Goal: Information Seeking & Learning: Learn about a topic

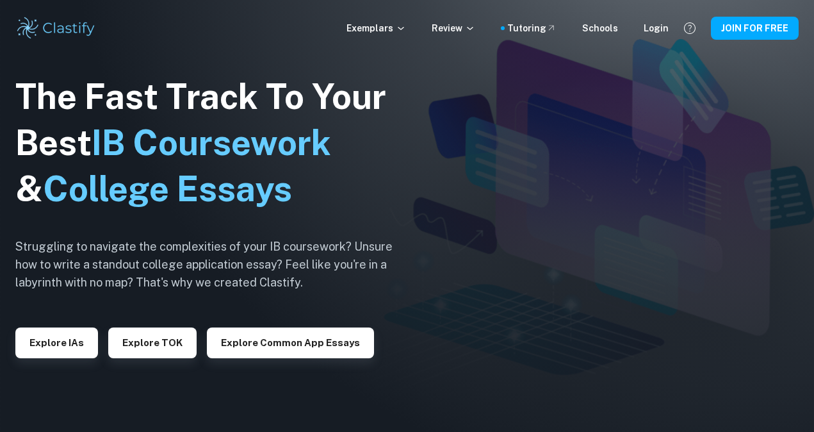
scroll to position [32, 0]
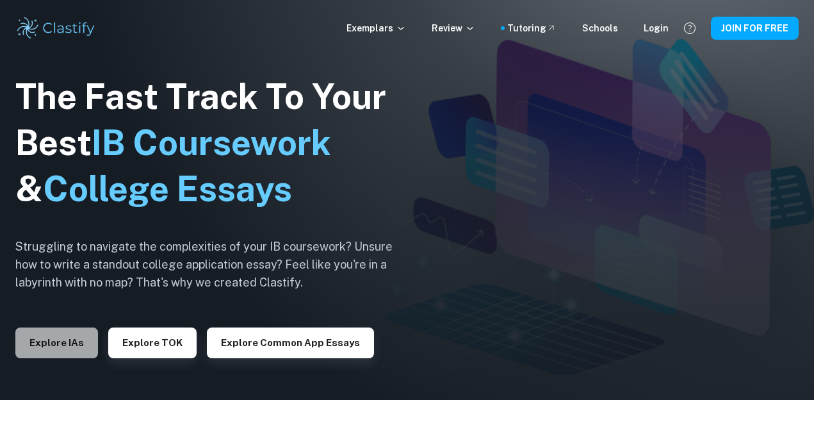
click at [63, 351] on button "Explore IAs" at bounding box center [56, 342] width 83 height 31
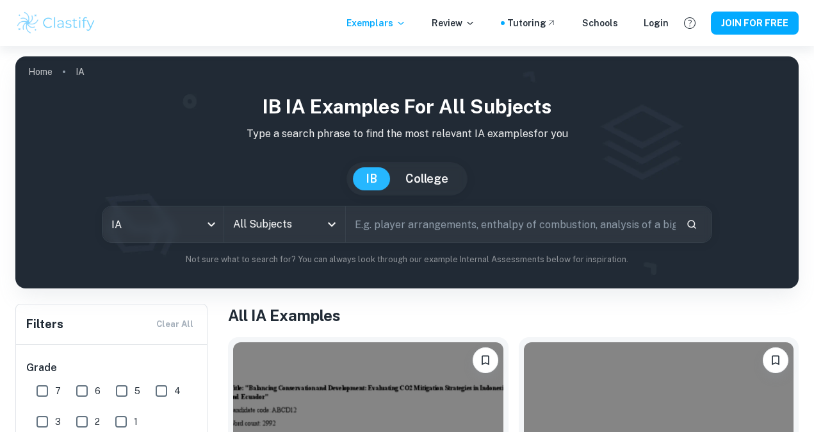
scroll to position [31, 0]
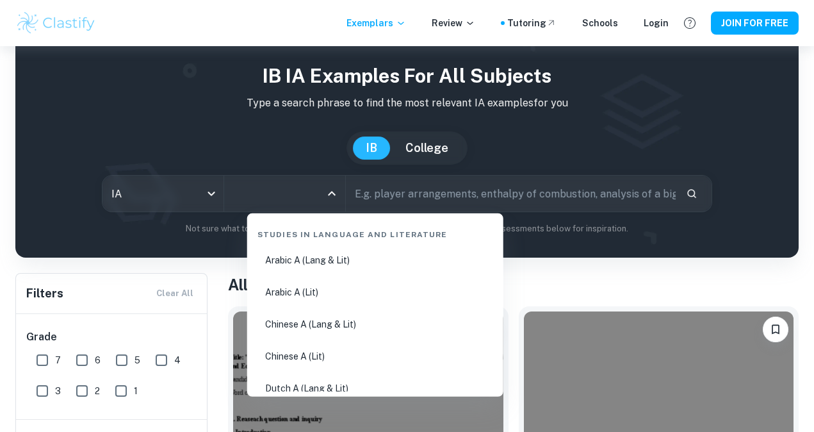
click at [286, 190] on input "All Subjects" at bounding box center [275, 193] width 90 height 24
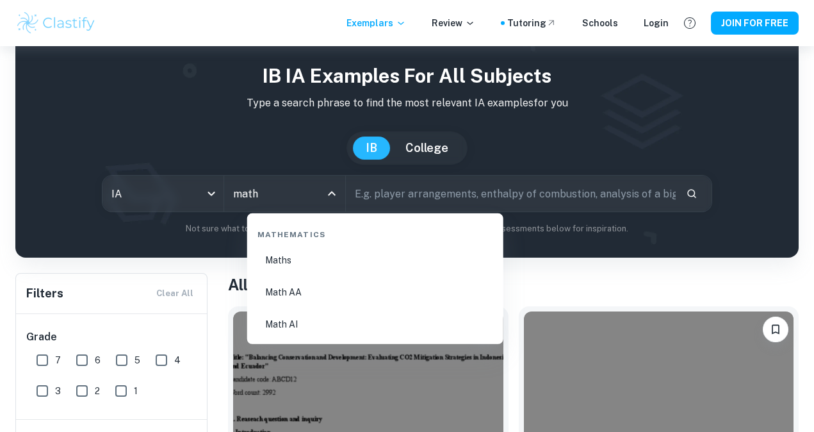
click at [325, 294] on li "Math AA" at bounding box center [375, 291] width 246 height 29
type input "Math AA"
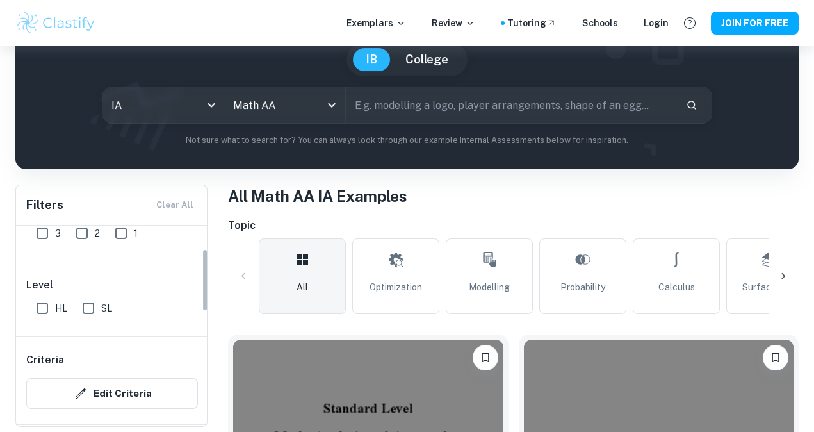
scroll to position [74, 0]
click at [44, 306] on input "HL" at bounding box center [42, 303] width 26 height 26
checkbox input "true"
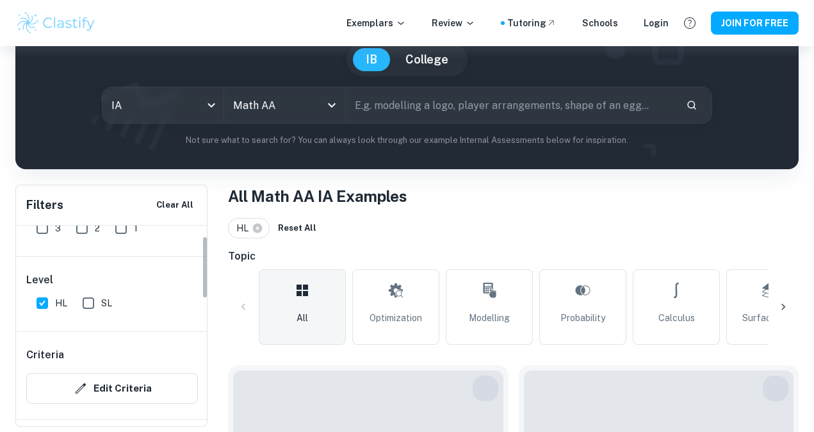
scroll to position [0, 0]
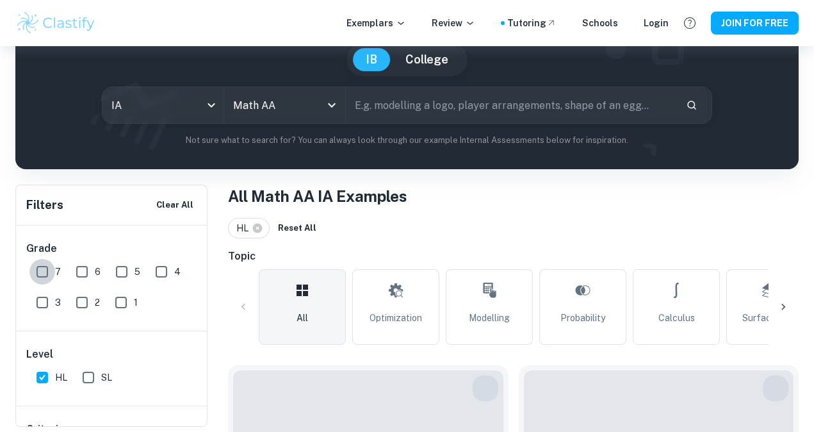
click at [40, 274] on input "7" at bounding box center [42, 272] width 26 height 26
checkbox input "true"
click at [83, 272] on input "6" at bounding box center [82, 272] width 26 height 26
checkbox input "true"
click at [120, 268] on input "5" at bounding box center [122, 272] width 26 height 26
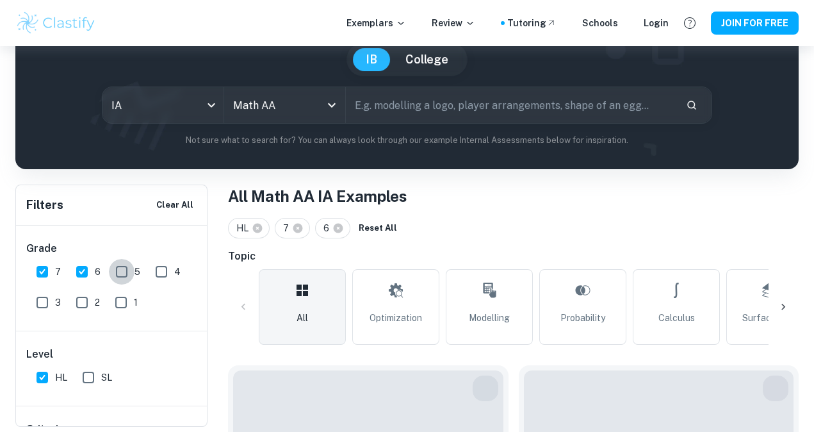
click at [120, 268] on input "5" at bounding box center [122, 272] width 26 height 26
checkbox input "false"
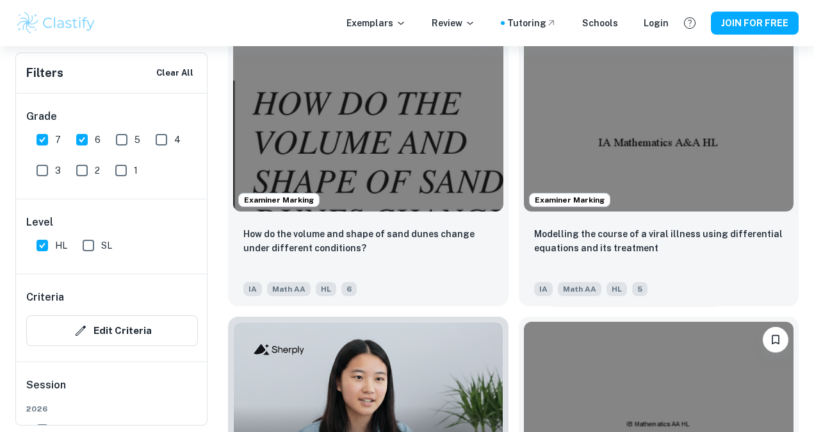
scroll to position [1110, 0]
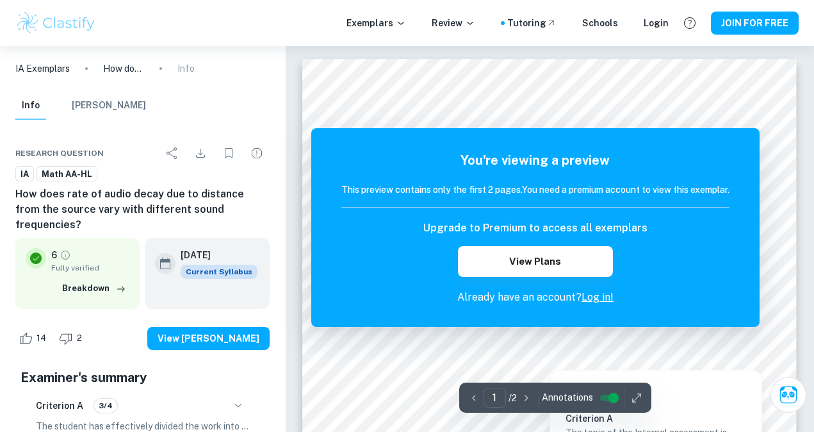
scroll to position [16, 0]
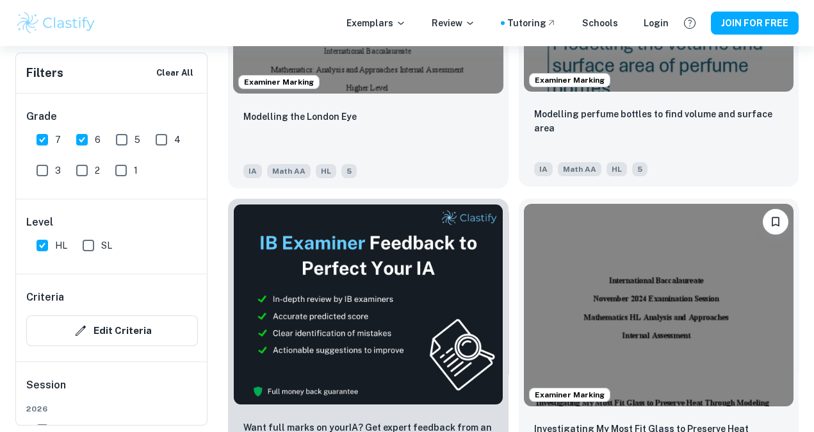
scroll to position [587, 0]
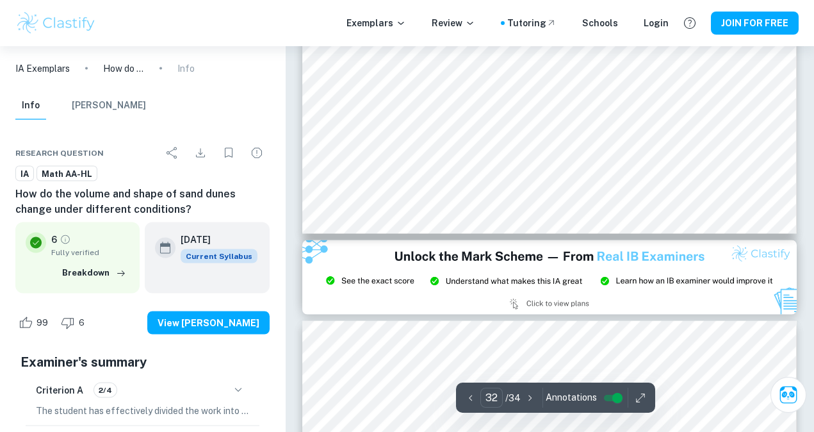
scroll to position [22867, 0]
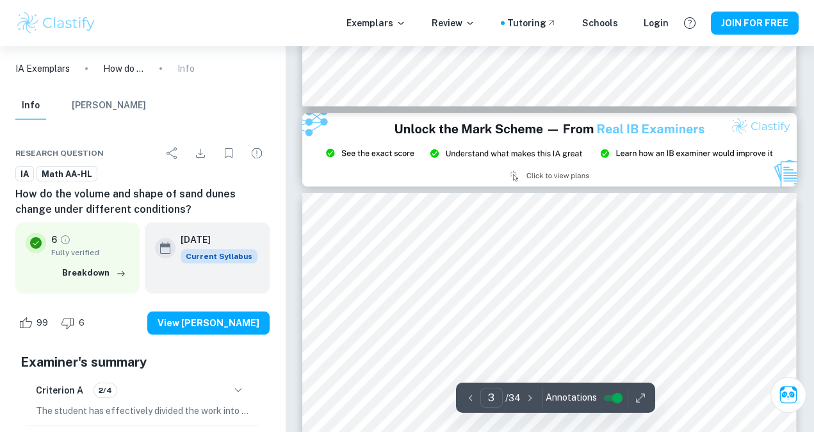
type input "2"
